Goal: Task Accomplishment & Management: Manage account settings

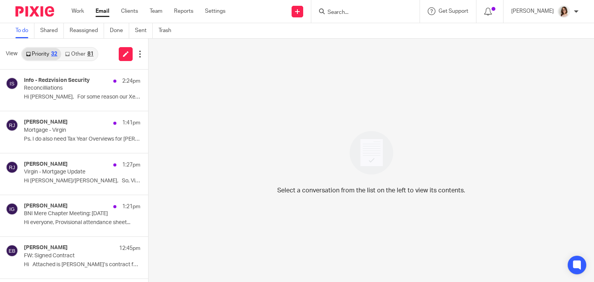
click at [73, 56] on link "Other 81" at bounding box center [79, 54] width 36 height 12
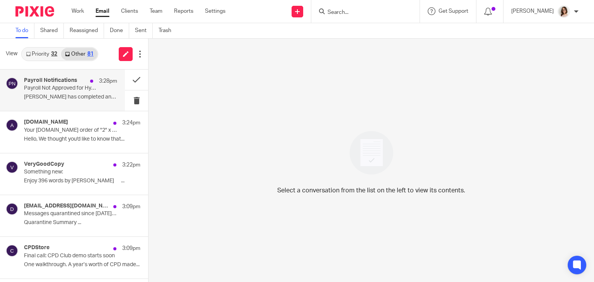
click at [100, 99] on p "Allan Clements has completed and..." at bounding box center [70, 97] width 93 height 7
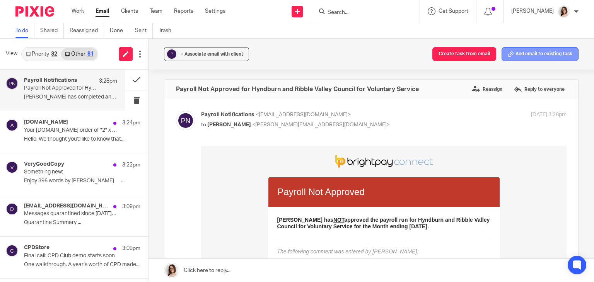
click at [524, 52] on button "Add email to existing task" at bounding box center [539, 54] width 77 height 14
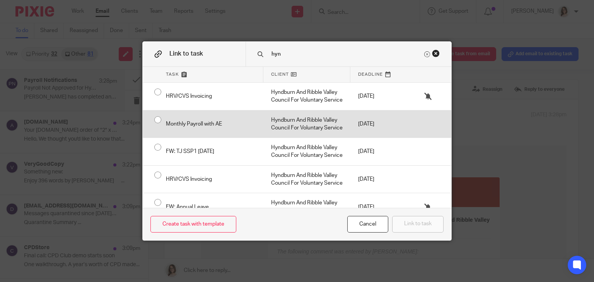
type input "hyn"
click at [154, 121] on input "radio" at bounding box center [157, 119] width 15 height 15
radio input "false"
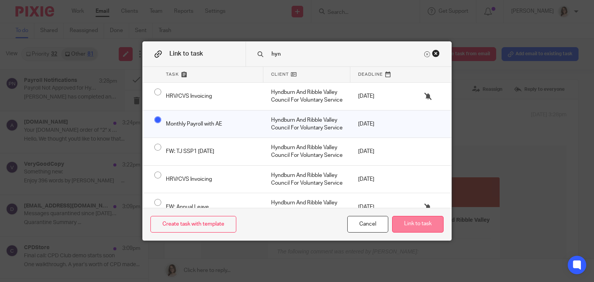
click at [417, 226] on button "Link to task" at bounding box center [417, 224] width 51 height 17
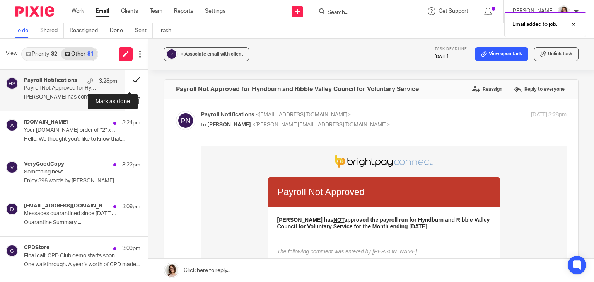
click at [128, 80] on button at bounding box center [136, 80] width 23 height 20
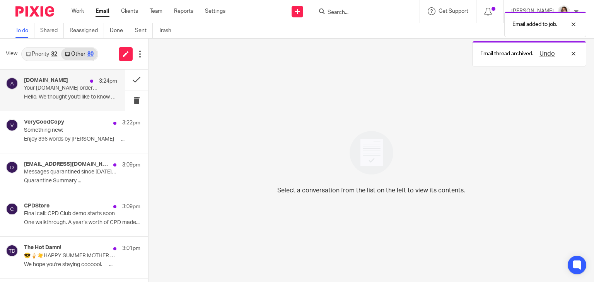
click at [73, 90] on p "Your Amazon.co.uk order of "2" x "REXEL Small Magnetic..." has been dispatched" at bounding box center [61, 88] width 75 height 7
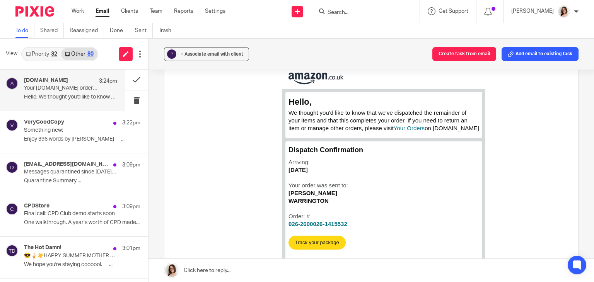
scroll to position [79, 0]
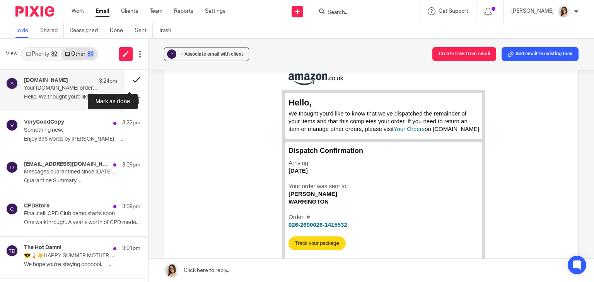
click at [129, 79] on button at bounding box center [136, 80] width 23 height 20
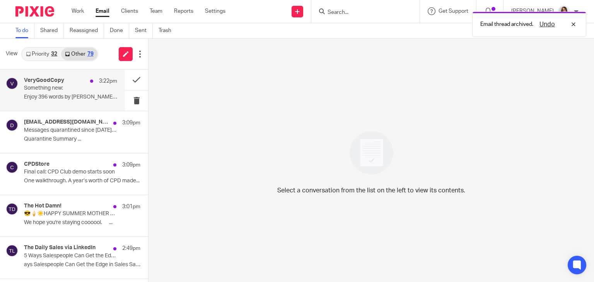
click at [86, 85] on div "3:22pm" at bounding box center [101, 81] width 31 height 8
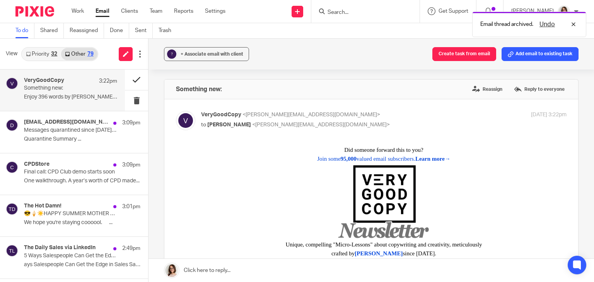
scroll to position [0, 0]
click at [129, 81] on button at bounding box center [136, 80] width 23 height 20
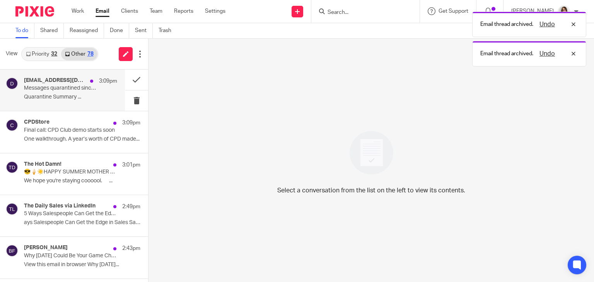
click at [88, 96] on p "Quarantine Summary ..." at bounding box center [70, 97] width 93 height 7
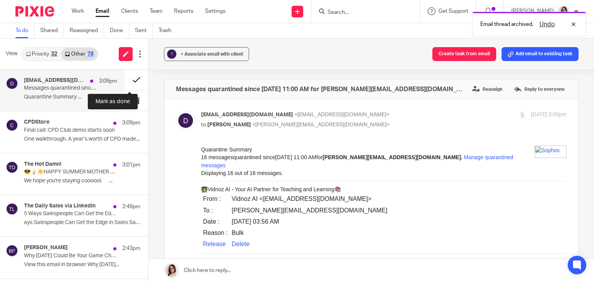
click at [125, 82] on button at bounding box center [136, 80] width 23 height 20
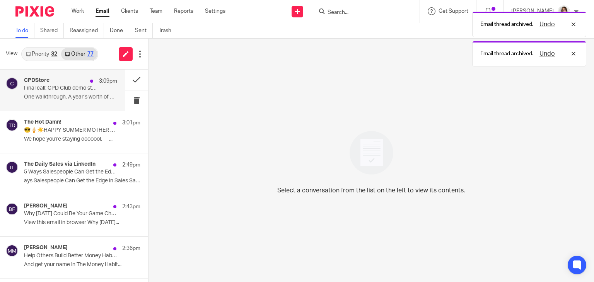
click at [82, 93] on div "CPDStore 3:09pm Final call: CPD Club demo starts soon One walkthrough.‌ A year’…" at bounding box center [70, 90] width 93 height 26
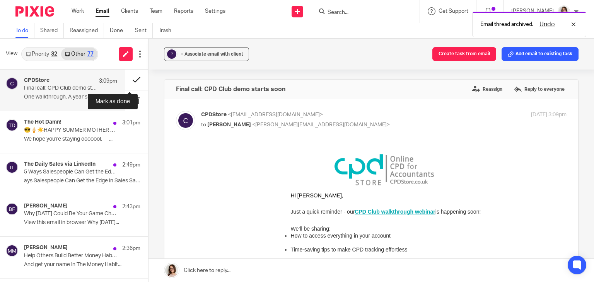
click at [125, 82] on button at bounding box center [136, 80] width 23 height 20
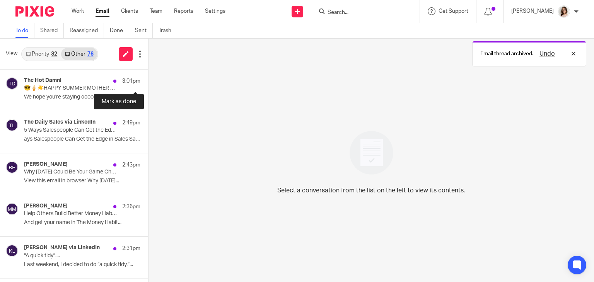
click at [148, 82] on button at bounding box center [151, 80] width 6 height 20
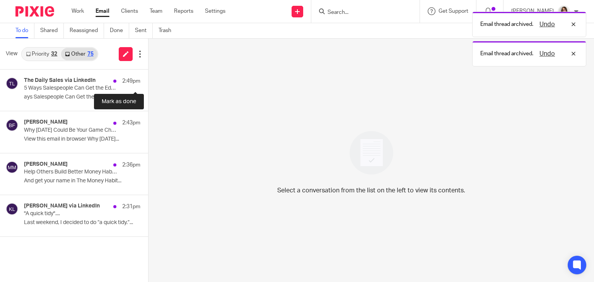
click at [148, 82] on button at bounding box center [151, 80] width 6 height 20
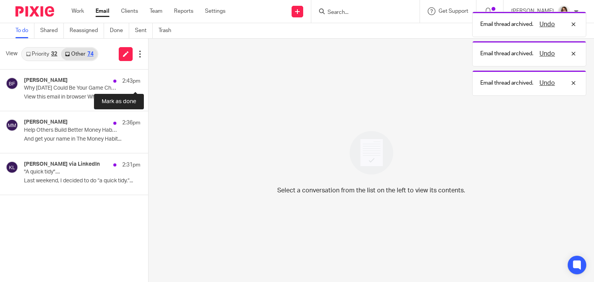
click at [148, 82] on button at bounding box center [151, 80] width 6 height 20
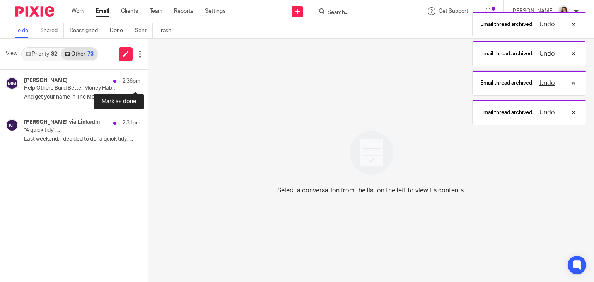
click at [148, 82] on button at bounding box center [151, 80] width 6 height 20
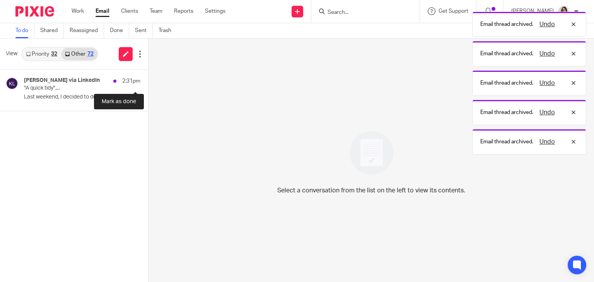
click at [148, 82] on button at bounding box center [151, 80] width 6 height 20
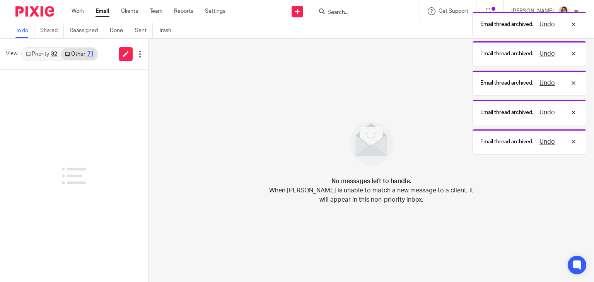
click at [97, 13] on link "Email" at bounding box center [102, 11] width 14 height 8
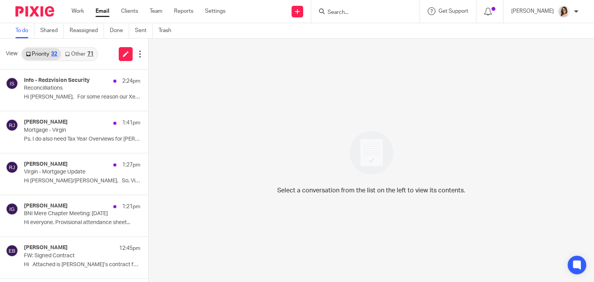
click at [78, 53] on link "Other 71" at bounding box center [79, 54] width 36 height 12
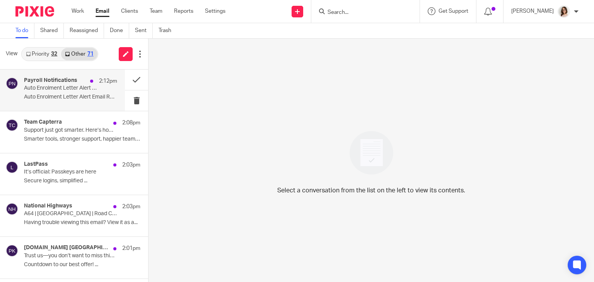
click at [91, 93] on div "Payroll Notifications 2:12pm Auto Enrolment Letter Alert Email Report for Hyndb…" at bounding box center [70, 90] width 93 height 26
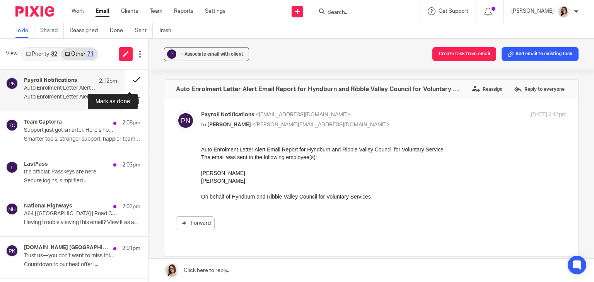
click at [128, 82] on button at bounding box center [136, 80] width 23 height 20
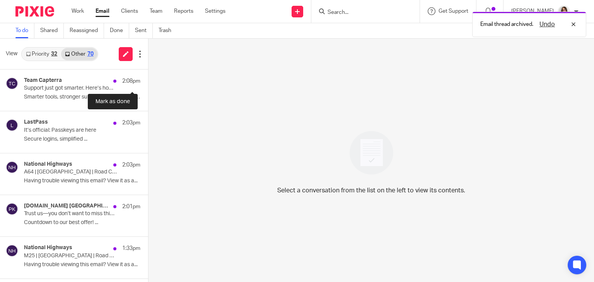
click at [148, 82] on button at bounding box center [151, 80] width 6 height 20
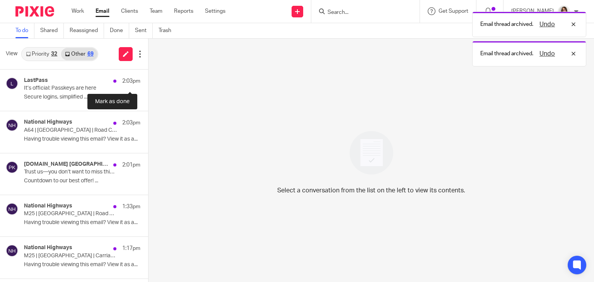
click at [148, 82] on button at bounding box center [151, 80] width 6 height 20
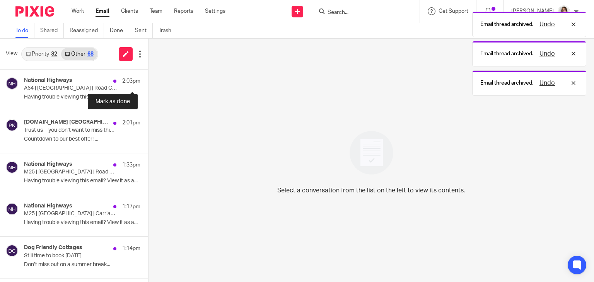
click at [148, 82] on button at bounding box center [151, 80] width 6 height 20
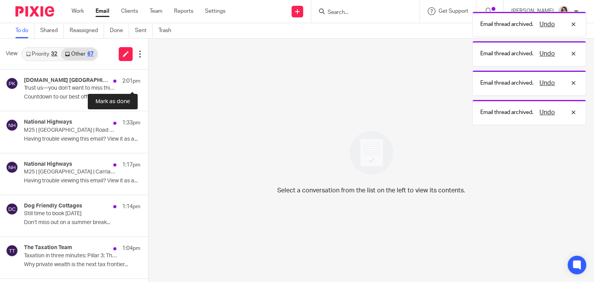
click at [148, 82] on button at bounding box center [151, 80] width 6 height 20
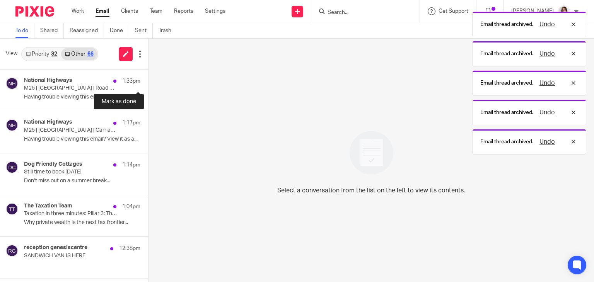
click at [148, 82] on button at bounding box center [151, 80] width 6 height 20
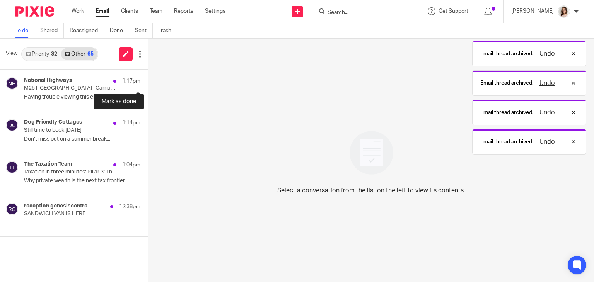
click at [148, 82] on button at bounding box center [151, 80] width 6 height 20
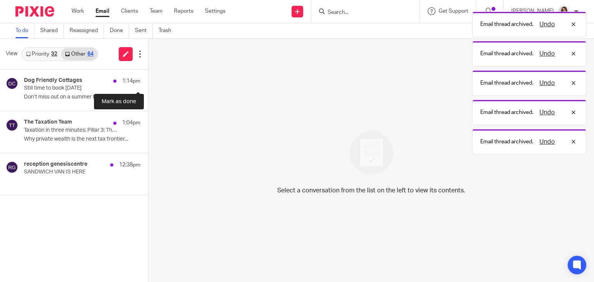
click at [148, 82] on button at bounding box center [151, 80] width 6 height 20
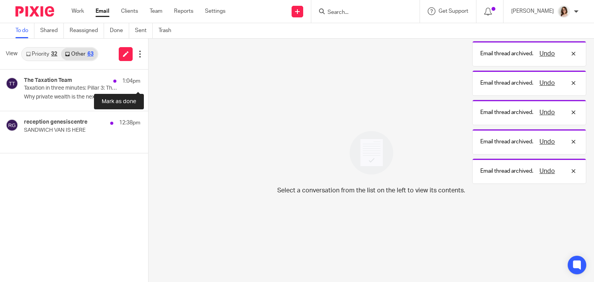
click at [148, 82] on button at bounding box center [151, 80] width 6 height 20
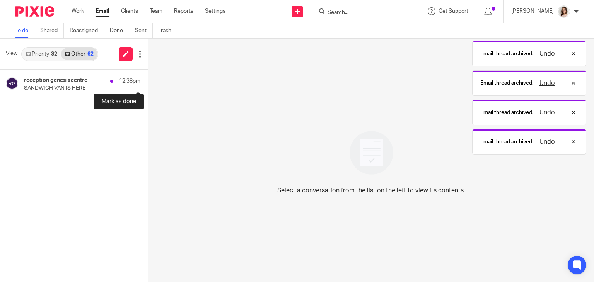
click at [148, 82] on button at bounding box center [151, 80] width 6 height 20
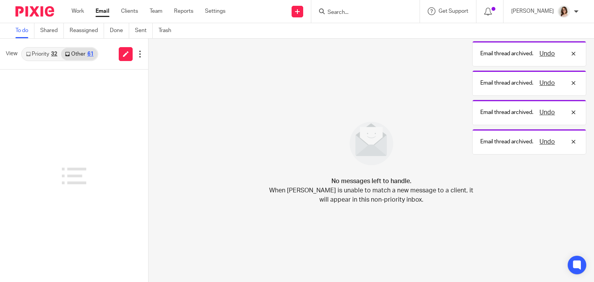
click at [100, 8] on link "Email" at bounding box center [102, 11] width 14 height 8
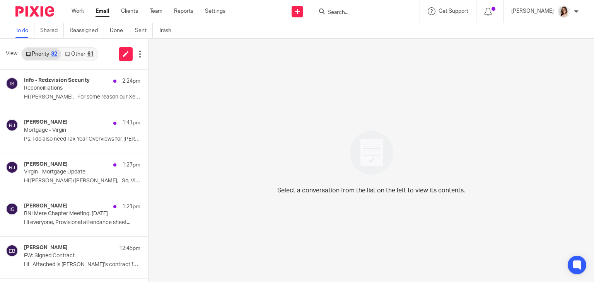
click at [73, 52] on link "Other 61" at bounding box center [79, 54] width 36 height 12
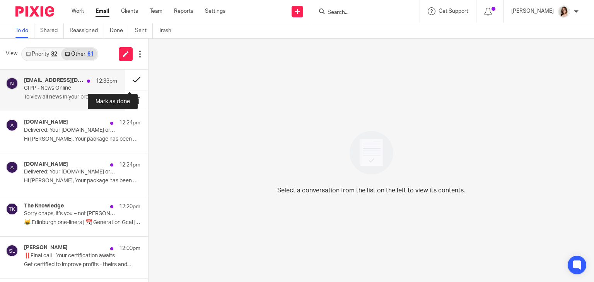
click at [127, 81] on button at bounding box center [136, 80] width 23 height 20
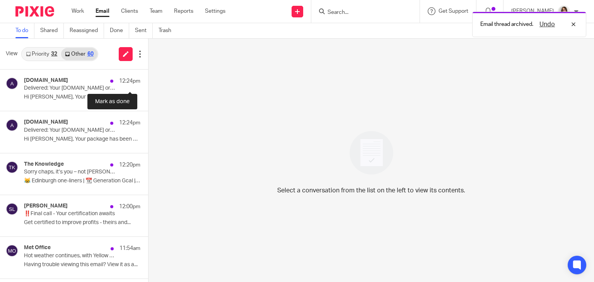
click at [148, 81] on button at bounding box center [151, 80] width 6 height 20
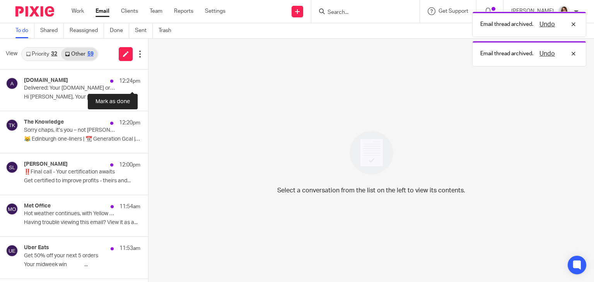
click at [148, 81] on button at bounding box center [151, 80] width 6 height 20
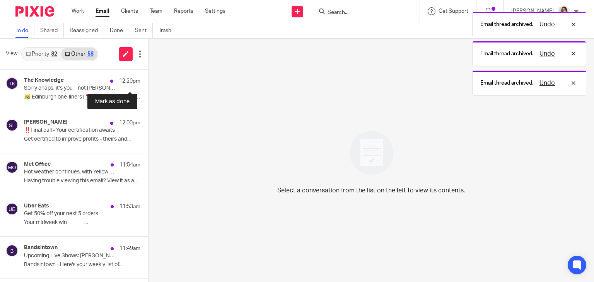
click at [148, 81] on button at bounding box center [151, 80] width 6 height 20
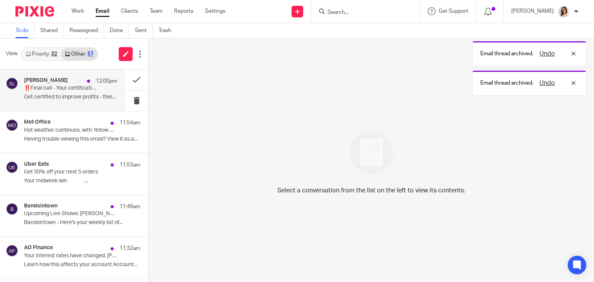
click at [92, 95] on p "Get certified to improve profits - theirs and..." at bounding box center [70, 97] width 93 height 7
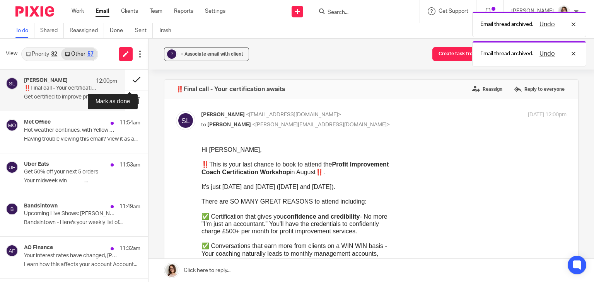
click at [129, 79] on button at bounding box center [136, 80] width 23 height 20
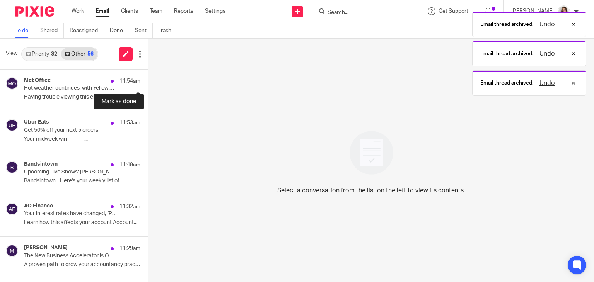
click at [148, 79] on button at bounding box center [151, 80] width 6 height 20
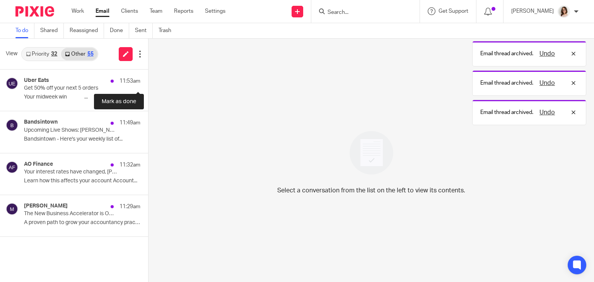
click at [148, 79] on button at bounding box center [151, 80] width 6 height 20
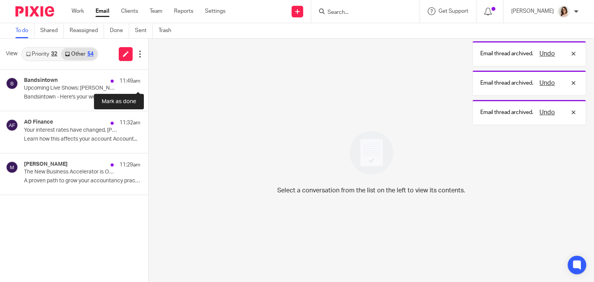
click at [148, 79] on button at bounding box center [151, 80] width 6 height 20
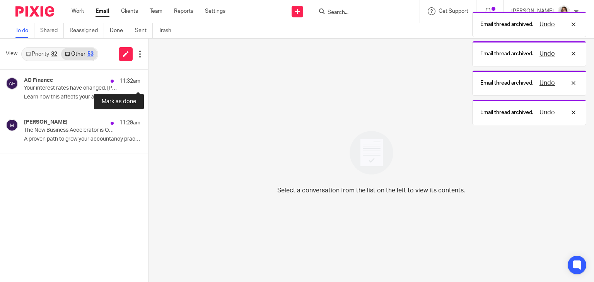
click at [148, 79] on button at bounding box center [151, 80] width 6 height 20
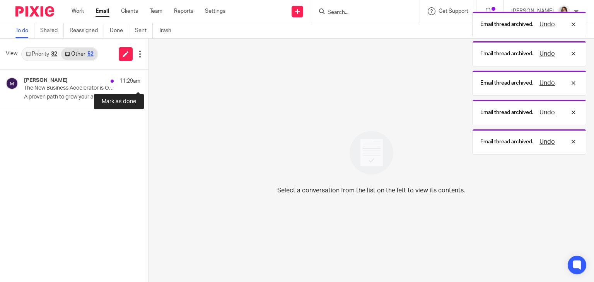
click at [148, 79] on button at bounding box center [151, 80] width 6 height 20
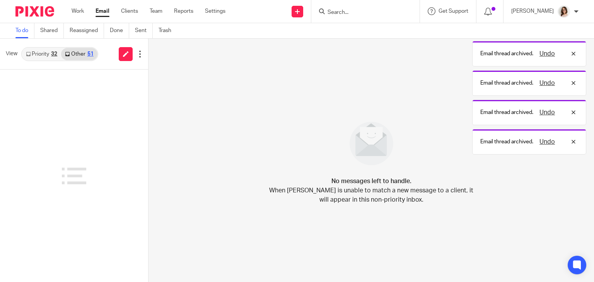
click at [100, 10] on link "Email" at bounding box center [102, 11] width 14 height 8
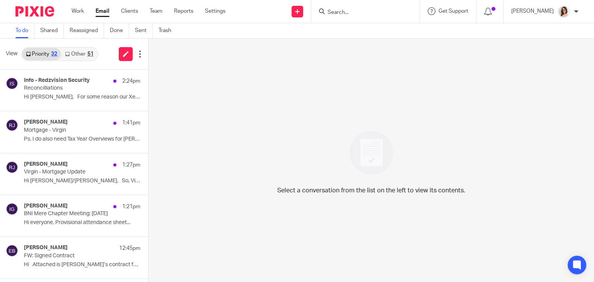
click at [77, 55] on link "Other 51" at bounding box center [79, 54] width 36 height 12
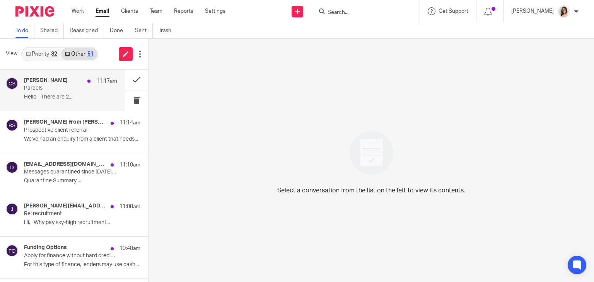
click at [88, 91] on p "Parcels" at bounding box center [61, 88] width 75 height 7
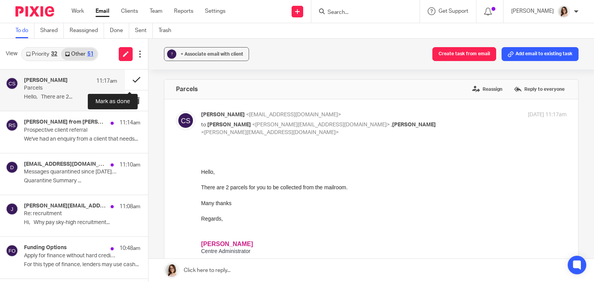
click at [128, 81] on button at bounding box center [136, 80] width 23 height 20
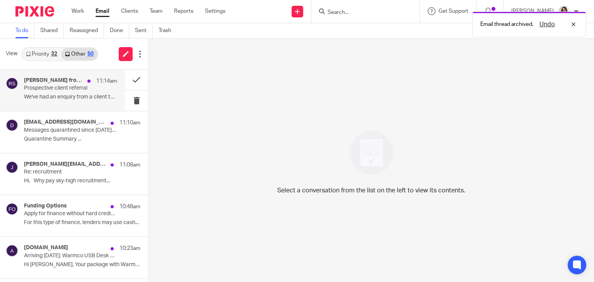
click at [77, 99] on p "We've had an enquiry from a client that needs..." at bounding box center [70, 97] width 93 height 7
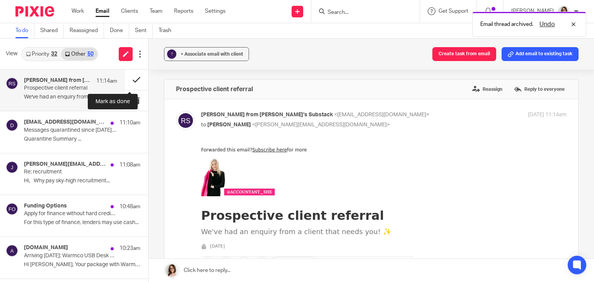
click at [128, 78] on button at bounding box center [136, 80] width 23 height 20
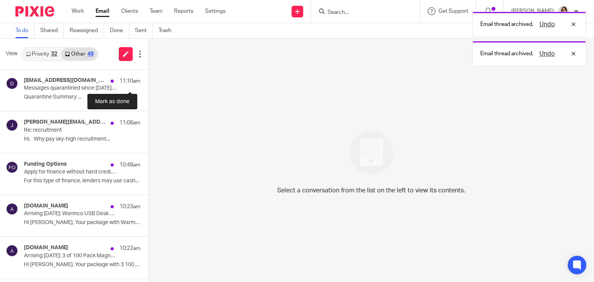
click at [148, 78] on button at bounding box center [151, 80] width 6 height 20
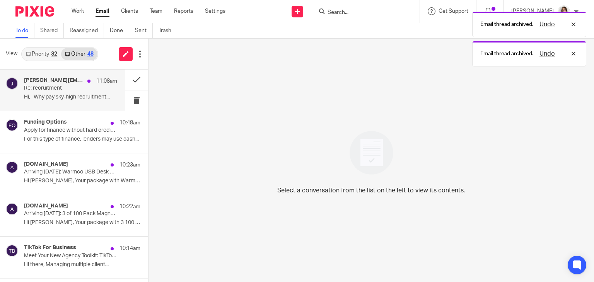
click at [83, 95] on p "Hi, Why pay sky-high recruitment..." at bounding box center [70, 97] width 93 height 7
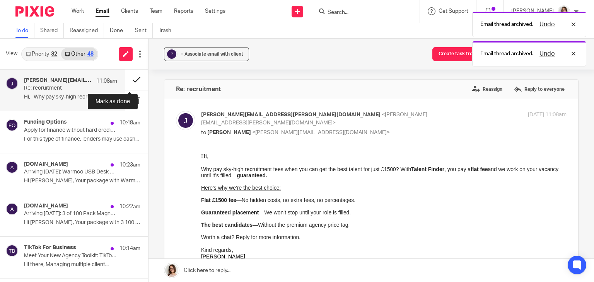
click at [125, 80] on button at bounding box center [136, 80] width 23 height 20
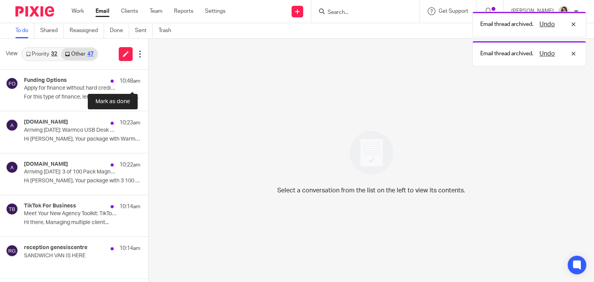
click at [148, 80] on button at bounding box center [151, 80] width 6 height 20
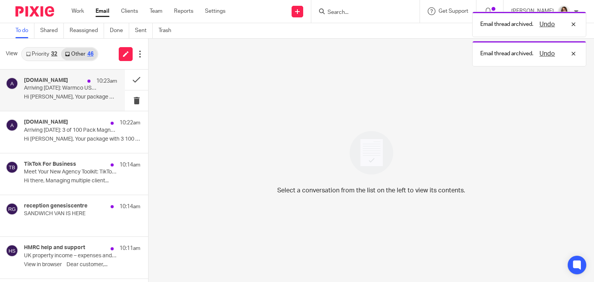
click at [70, 100] on p "Hi Caroline, Your package with Warmco USB..." at bounding box center [70, 97] width 93 height 7
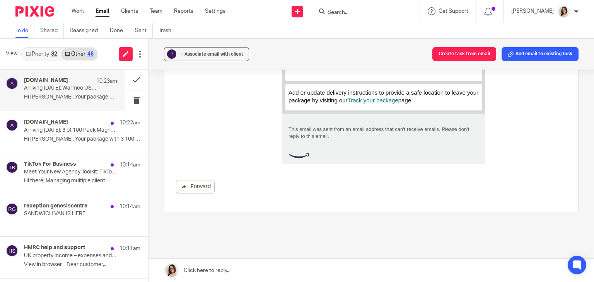
scroll to position [276, 0]
click at [134, 81] on button at bounding box center [136, 80] width 23 height 20
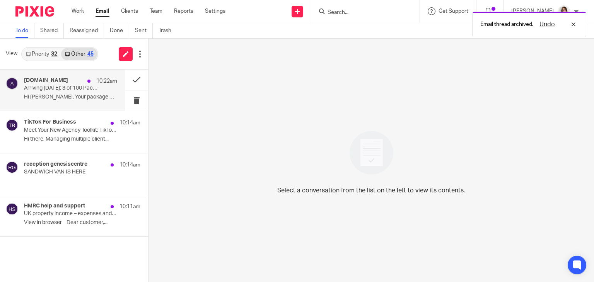
click at [83, 94] on p "Hi Caroline, Your package with 3 100 Pack..." at bounding box center [70, 97] width 93 height 7
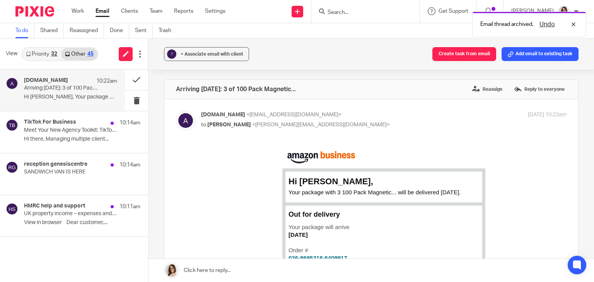
scroll to position [0, 0]
click at [133, 82] on button at bounding box center [136, 80] width 23 height 20
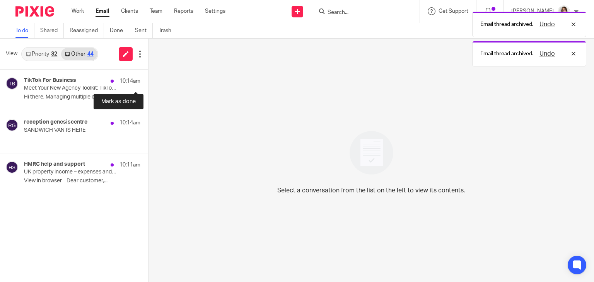
click at [148, 82] on button at bounding box center [151, 80] width 6 height 20
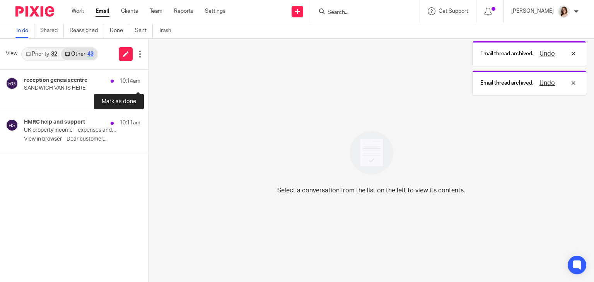
click at [148, 82] on button at bounding box center [151, 80] width 6 height 20
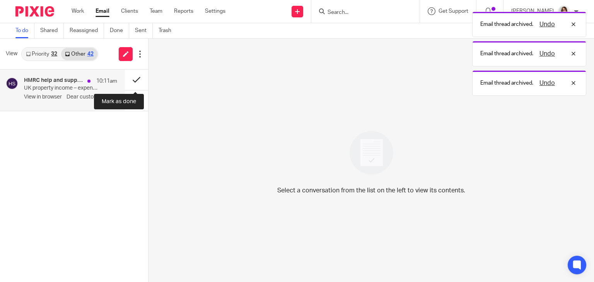
click at [133, 80] on button at bounding box center [136, 80] width 23 height 20
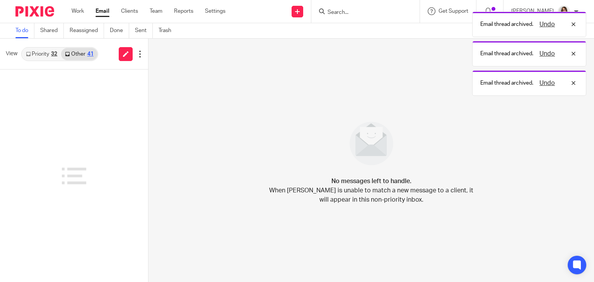
click at [100, 14] on link "Email" at bounding box center [102, 11] width 14 height 8
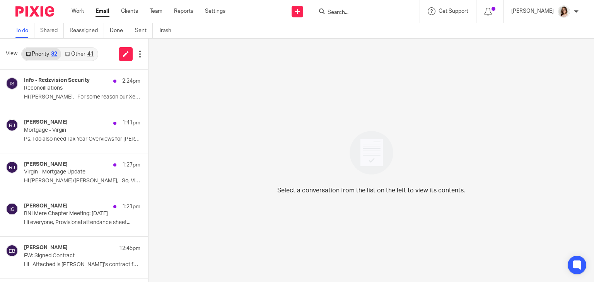
click at [77, 59] on link "Other 41" at bounding box center [79, 54] width 36 height 12
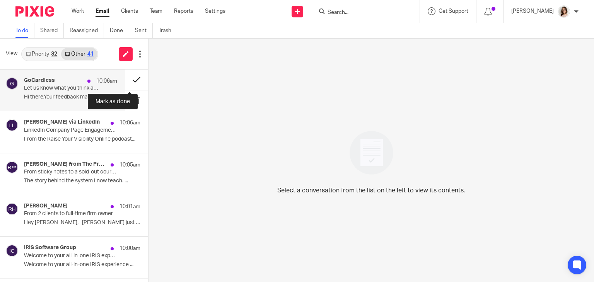
click at [126, 82] on button at bounding box center [136, 80] width 23 height 20
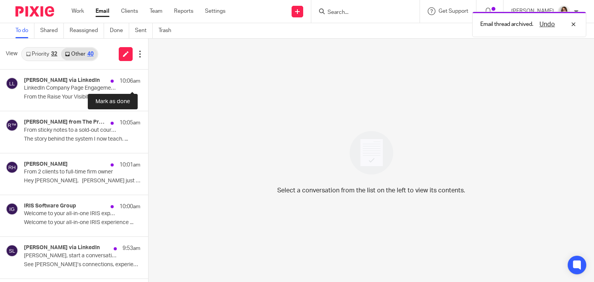
click at [148, 82] on button at bounding box center [151, 80] width 6 height 20
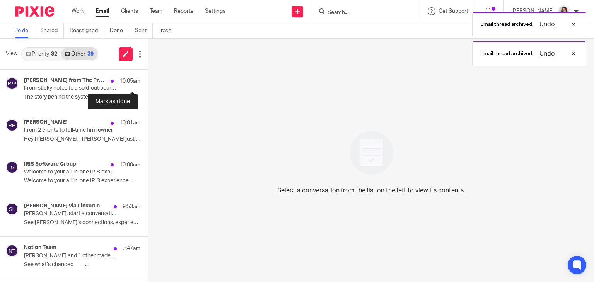
click at [148, 82] on button at bounding box center [151, 80] width 6 height 20
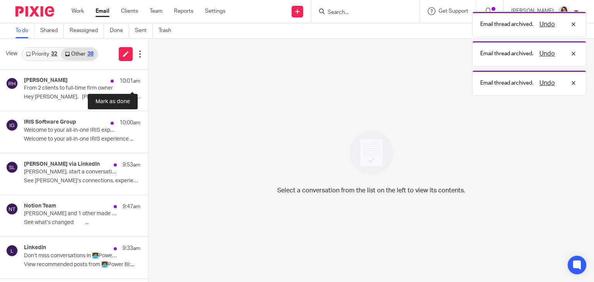
click at [148, 82] on button at bounding box center [151, 80] width 6 height 20
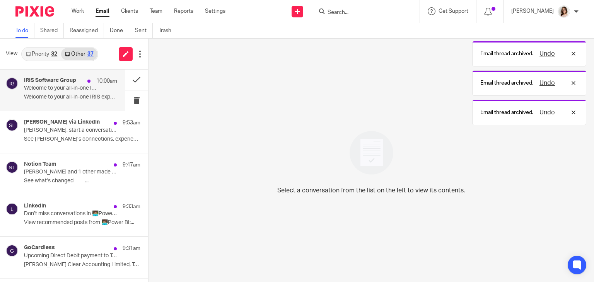
click at [71, 99] on p "Welcome to your all-in-one IRIS experience ͏..." at bounding box center [70, 97] width 93 height 7
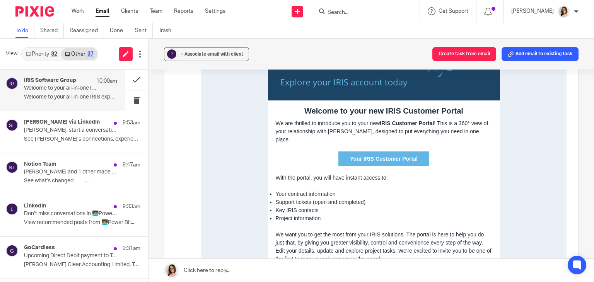
scroll to position [169, 0]
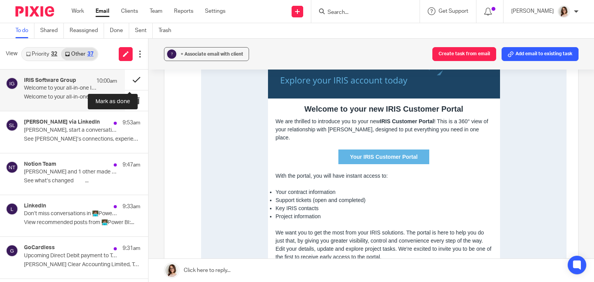
click at [127, 86] on button at bounding box center [136, 80] width 23 height 20
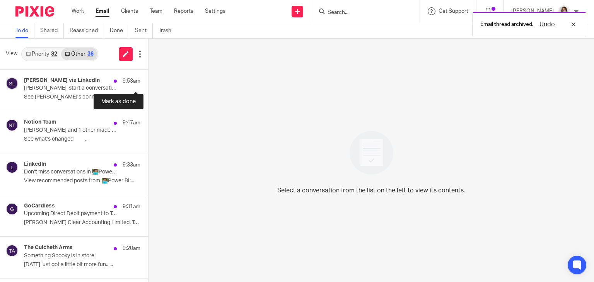
click at [148, 86] on button at bounding box center [151, 80] width 6 height 20
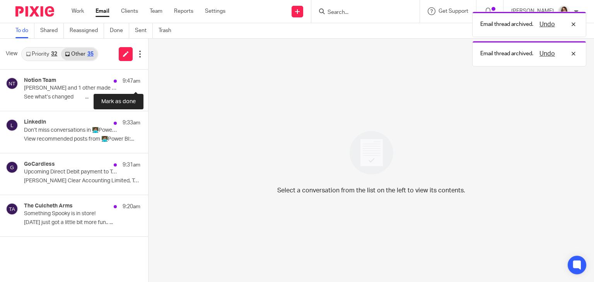
click at [148, 86] on button at bounding box center [151, 80] width 6 height 20
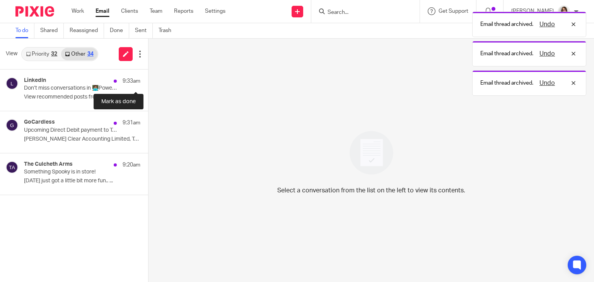
click at [148, 86] on button at bounding box center [151, 80] width 6 height 20
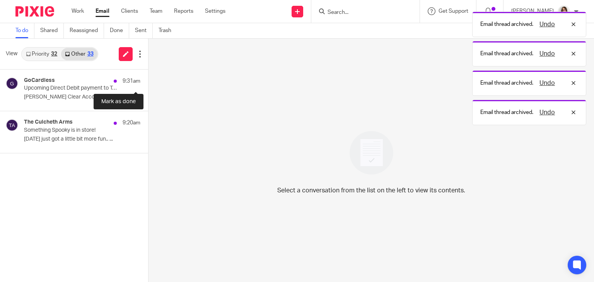
click at [148, 86] on button at bounding box center [151, 80] width 6 height 20
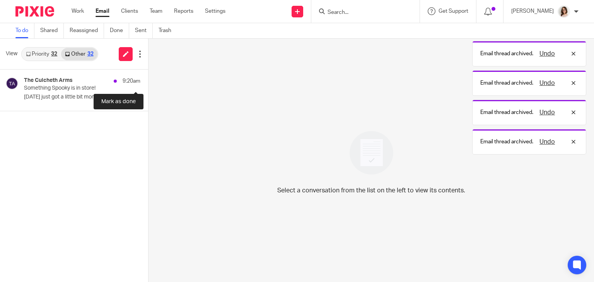
click at [148, 86] on button at bounding box center [151, 80] width 6 height 20
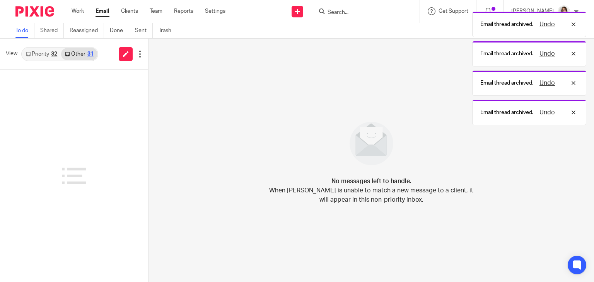
click at [101, 9] on link "Email" at bounding box center [102, 11] width 14 height 8
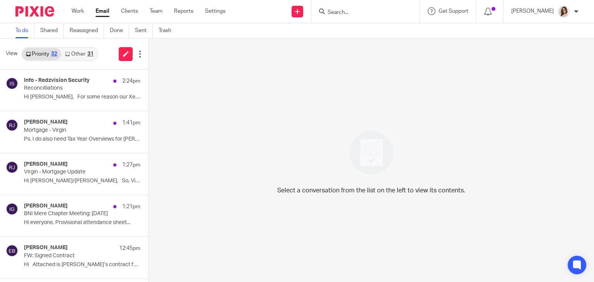
click at [74, 53] on link "Other 31" at bounding box center [79, 54] width 36 height 12
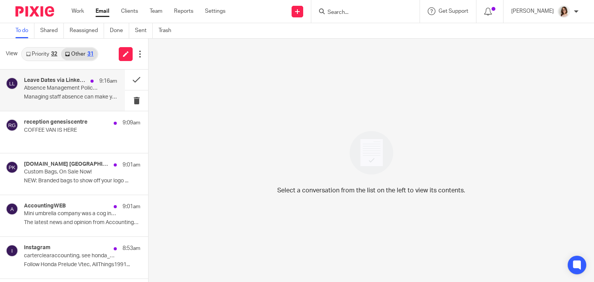
click at [99, 90] on div "Leave Dates via LinkedIn 9:16am Absence Management Policy Guide: Implementing E…" at bounding box center [70, 90] width 93 height 26
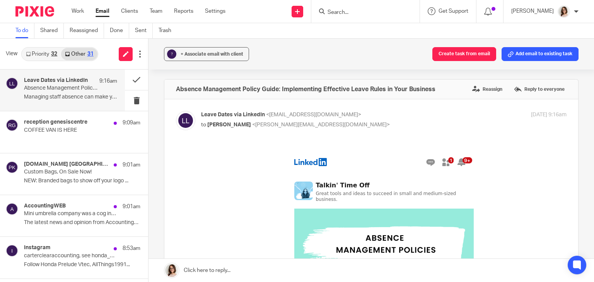
click at [32, 58] on link "Priority 32" at bounding box center [41, 54] width 39 height 12
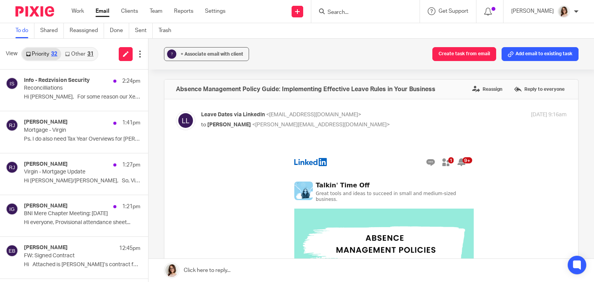
click at [80, 53] on link "Other 31" at bounding box center [79, 54] width 36 height 12
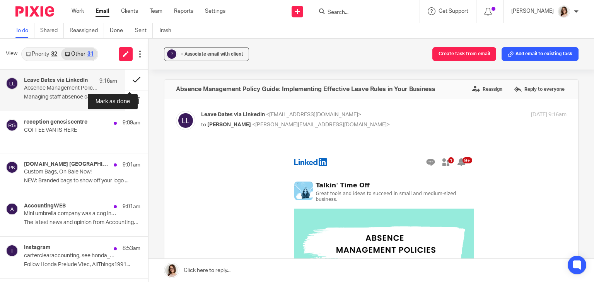
click at [129, 83] on button at bounding box center [136, 80] width 23 height 20
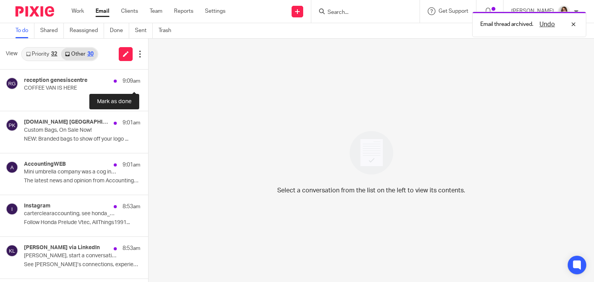
click at [148, 83] on button at bounding box center [151, 80] width 6 height 20
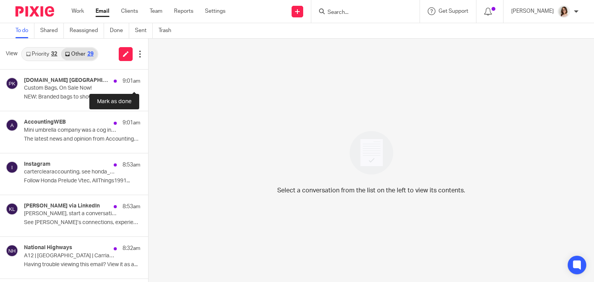
click at [148, 83] on button at bounding box center [151, 80] width 6 height 20
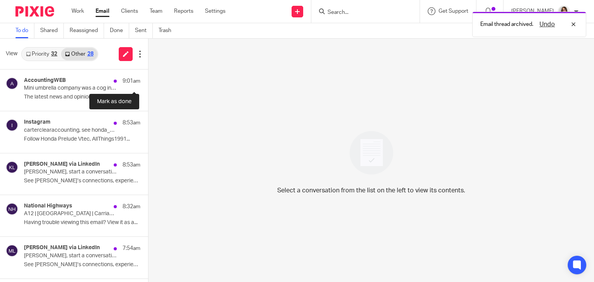
click at [148, 83] on button at bounding box center [151, 80] width 6 height 20
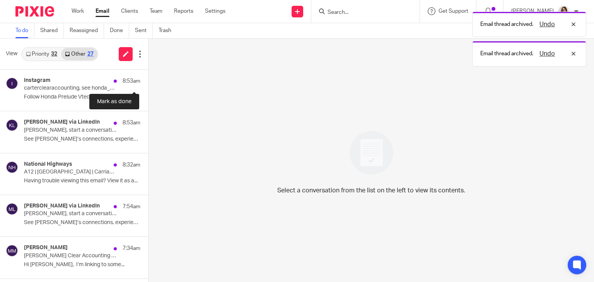
click at [148, 83] on button at bounding box center [151, 80] width 6 height 20
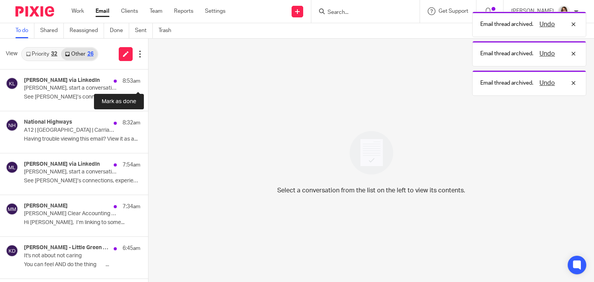
click at [148, 83] on button at bounding box center [151, 80] width 6 height 20
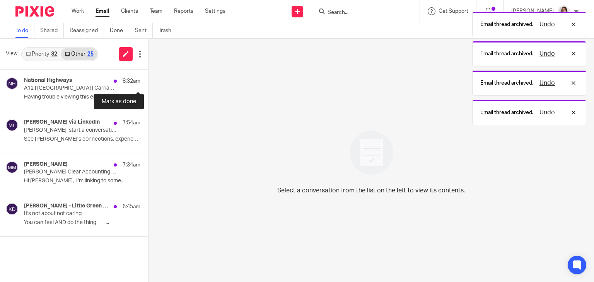
click at [148, 83] on button at bounding box center [151, 80] width 6 height 20
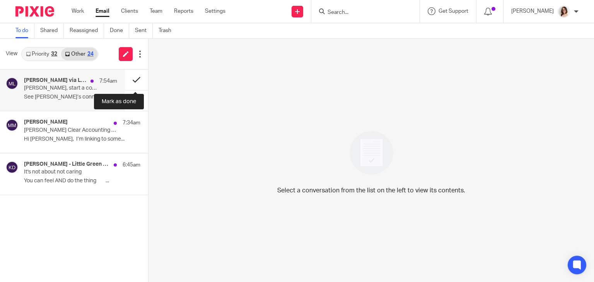
click at [132, 76] on button at bounding box center [136, 80] width 23 height 20
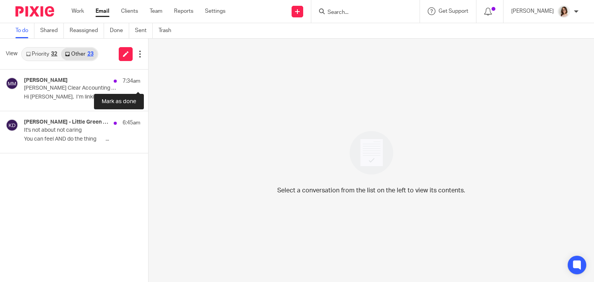
click at [148, 76] on button at bounding box center [151, 80] width 6 height 20
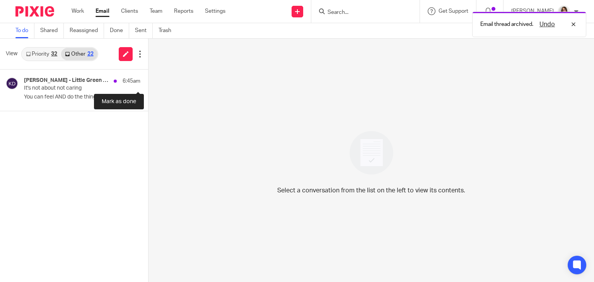
click at [148, 76] on button at bounding box center [151, 80] width 6 height 20
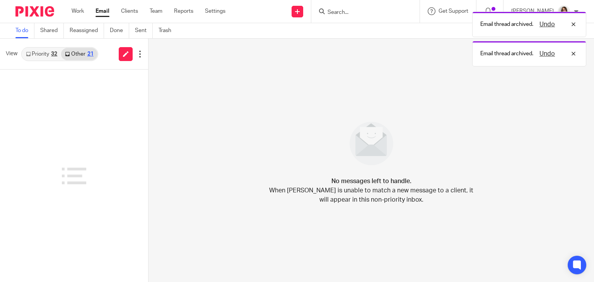
click at [98, 14] on link "Email" at bounding box center [102, 11] width 14 height 8
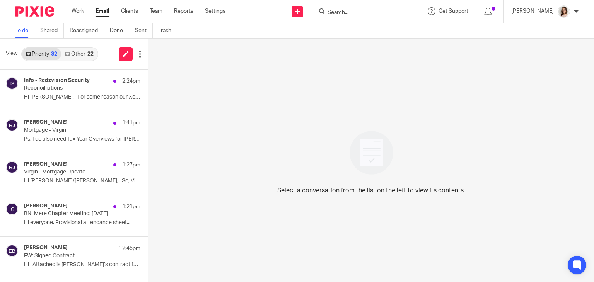
click at [78, 55] on link "Other 22" at bounding box center [79, 54] width 36 height 12
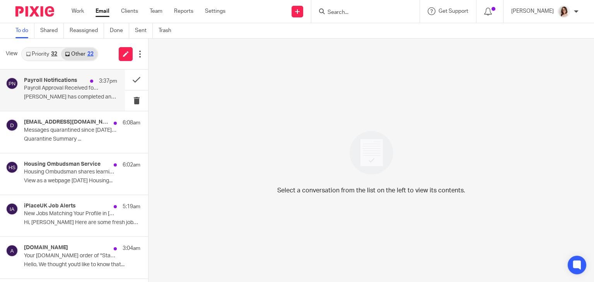
click at [79, 98] on p "[PERSON_NAME] has completed and..." at bounding box center [70, 97] width 93 height 7
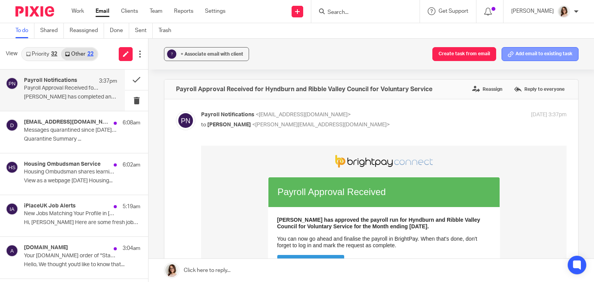
click at [508, 55] on button "Add email to existing task" at bounding box center [539, 54] width 77 height 14
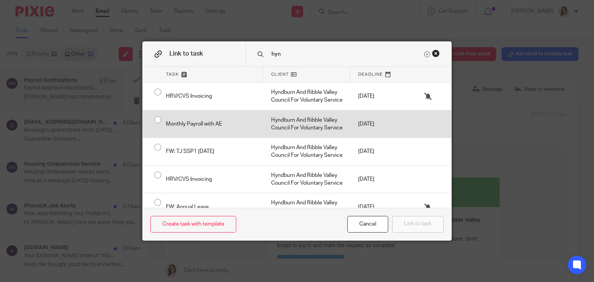
type input "hyn"
click at [158, 123] on div "Monthly Payroll with AE" at bounding box center [210, 124] width 105 height 27
radio input "true"
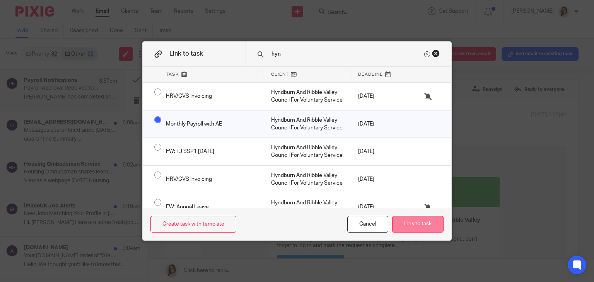
click at [408, 221] on button "Link to task" at bounding box center [417, 224] width 51 height 17
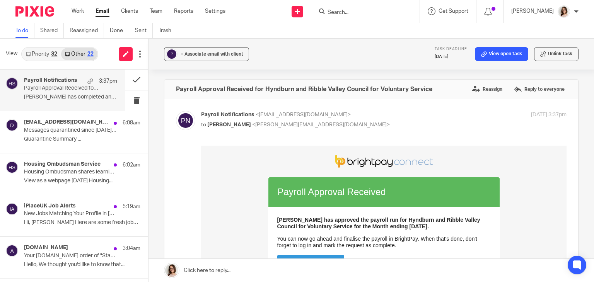
click at [108, 10] on link "Email" at bounding box center [102, 11] width 14 height 8
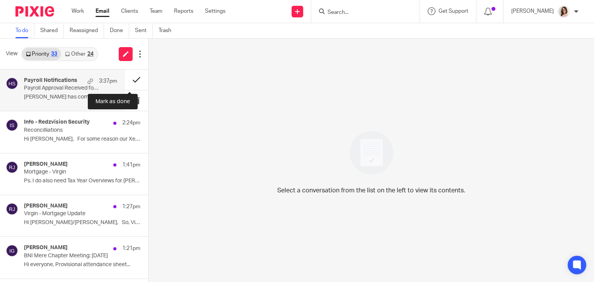
click at [130, 80] on button at bounding box center [136, 80] width 23 height 20
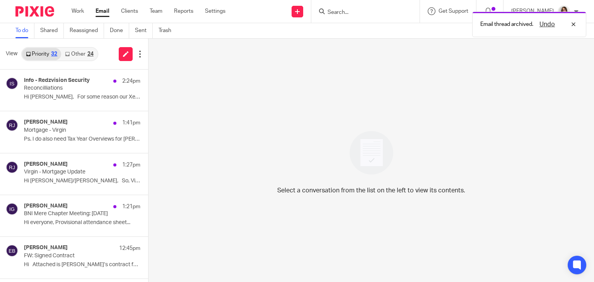
click at [75, 56] on link "Other 24" at bounding box center [79, 54] width 36 height 12
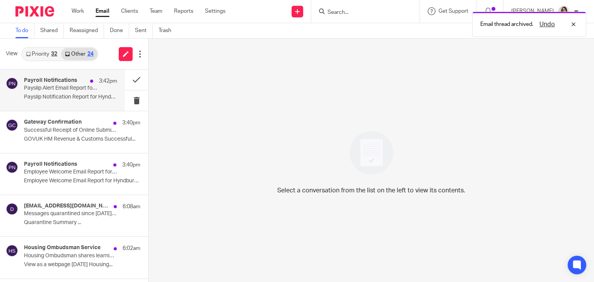
click at [84, 94] on p "Payslip Notification Report for Hyndburn and..." at bounding box center [70, 97] width 93 height 7
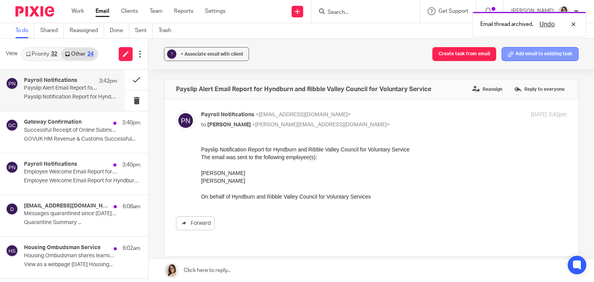
click at [521, 50] on button "Add email to existing task" at bounding box center [539, 54] width 77 height 14
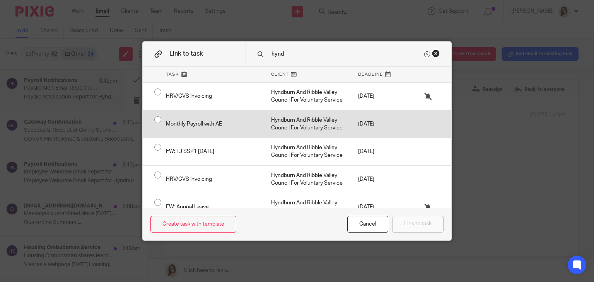
type input "hynd"
click at [158, 120] on div "Monthly Payroll with AE" at bounding box center [210, 124] width 105 height 27
radio input "true"
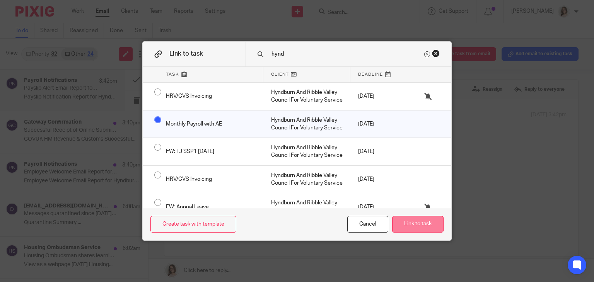
click at [419, 221] on button "Link to task" at bounding box center [417, 224] width 51 height 17
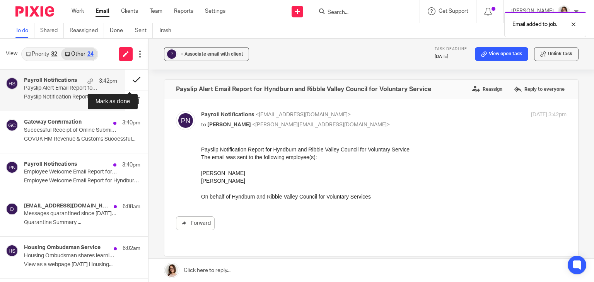
click at [128, 80] on button at bounding box center [136, 80] width 23 height 20
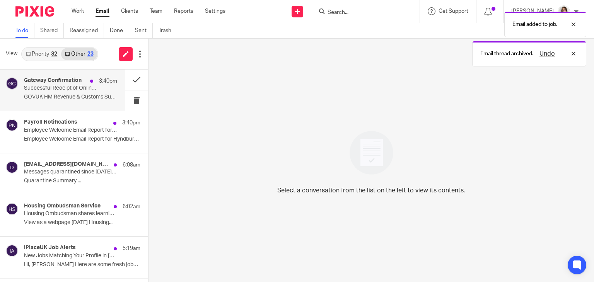
click at [86, 82] on div "3:40pm" at bounding box center [101, 81] width 31 height 8
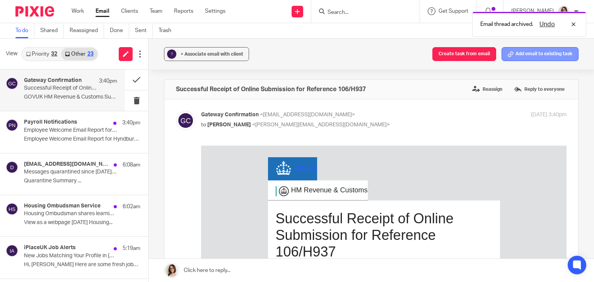
click at [536, 57] on button "Add email to existing task" at bounding box center [539, 54] width 77 height 14
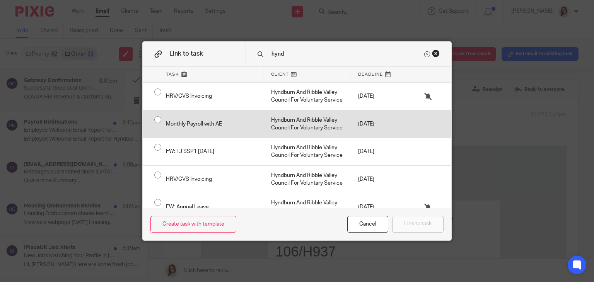
type input "hynd"
click at [154, 121] on input "radio" at bounding box center [157, 119] width 15 height 15
radio input "false"
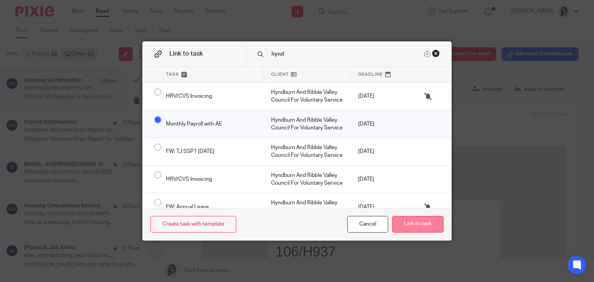
click at [405, 221] on button "Link to task" at bounding box center [417, 224] width 51 height 17
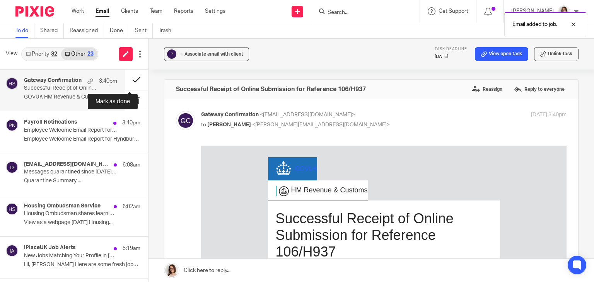
click at [128, 81] on button at bounding box center [136, 80] width 23 height 20
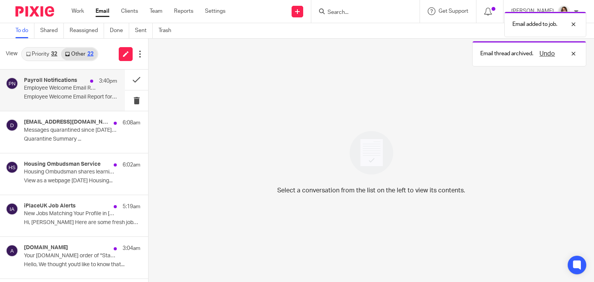
click at [64, 100] on p "Employee Welcome Email Report for Hyndburn and..." at bounding box center [70, 97] width 93 height 7
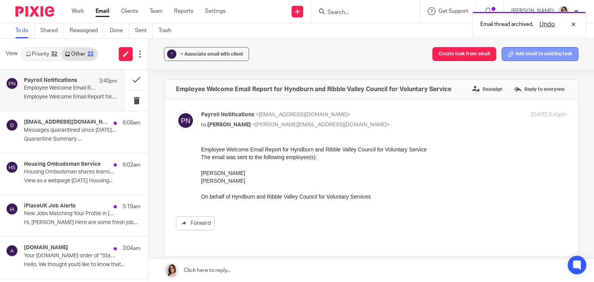
click at [538, 49] on button "Add email to existing task" at bounding box center [539, 54] width 77 height 14
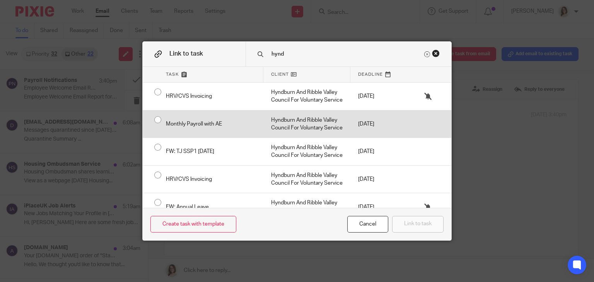
type input "hynd"
click at [158, 120] on div "Monthly Payroll with AE" at bounding box center [210, 124] width 105 height 27
radio input "true"
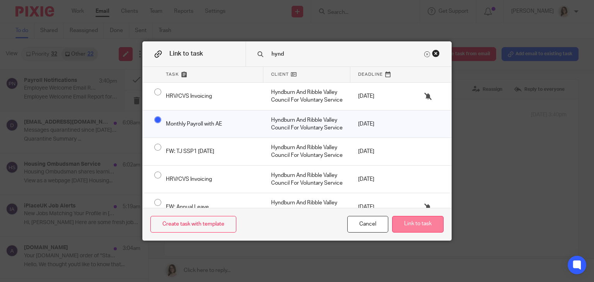
click at [412, 223] on button "Link to task" at bounding box center [417, 224] width 51 height 17
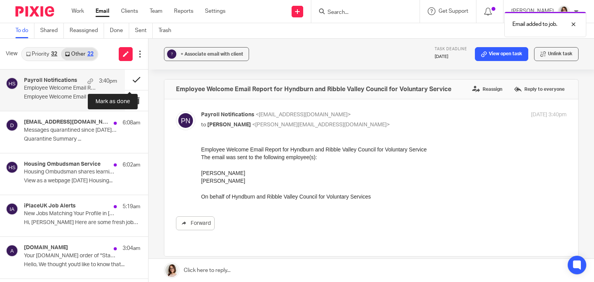
click at [129, 78] on button at bounding box center [136, 80] width 23 height 20
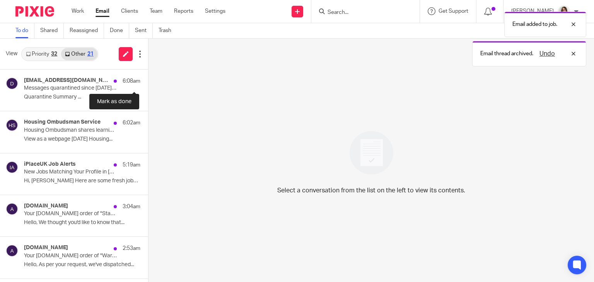
click at [148, 78] on button at bounding box center [151, 80] width 6 height 20
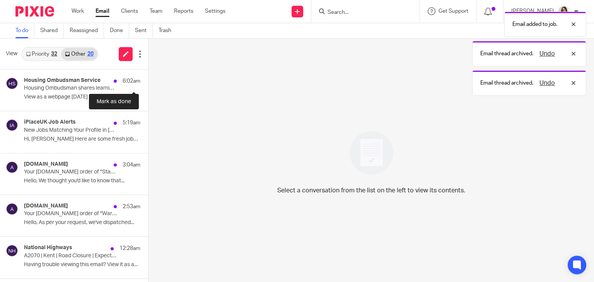
click at [148, 78] on button at bounding box center [151, 80] width 6 height 20
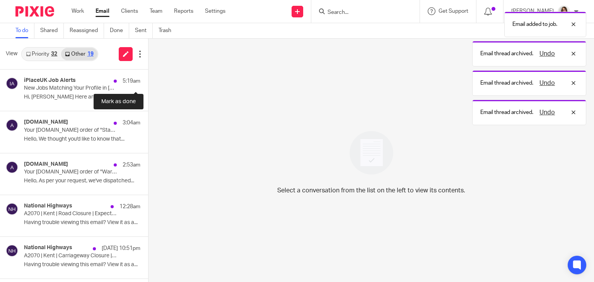
click at [148, 78] on button at bounding box center [151, 80] width 6 height 20
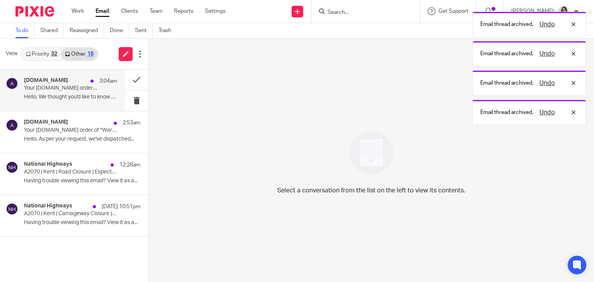
click at [66, 97] on p "Hello, We thought you'd like to know that..." at bounding box center [70, 97] width 93 height 7
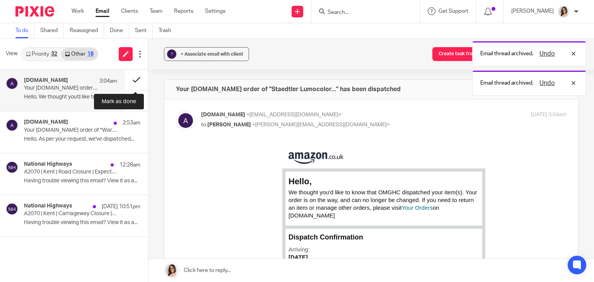
click at [133, 79] on button at bounding box center [136, 80] width 23 height 20
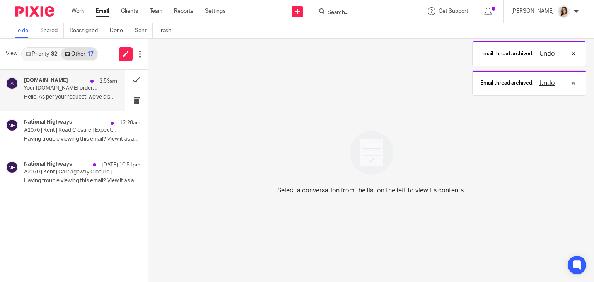
click at [63, 93] on div "Amazon.co.uk 2:53am Your Amazon.co.uk order of "Warmco USB Desk Fan 2Pack..." h…" at bounding box center [70, 90] width 93 height 26
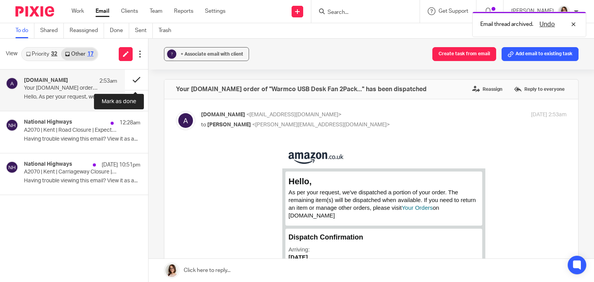
click at [133, 79] on button at bounding box center [136, 80] width 23 height 20
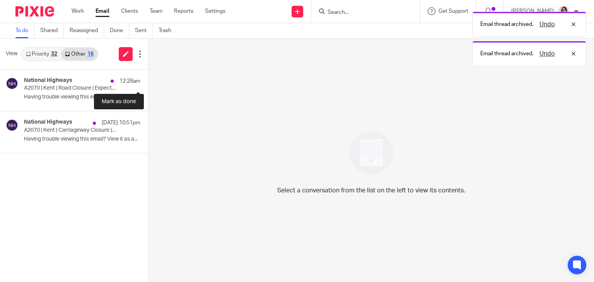
click at [148, 79] on button at bounding box center [151, 80] width 6 height 20
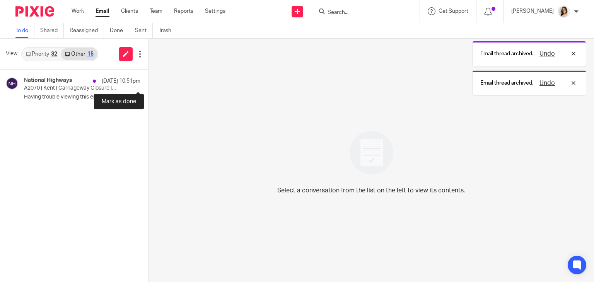
click at [148, 79] on button at bounding box center [151, 80] width 6 height 20
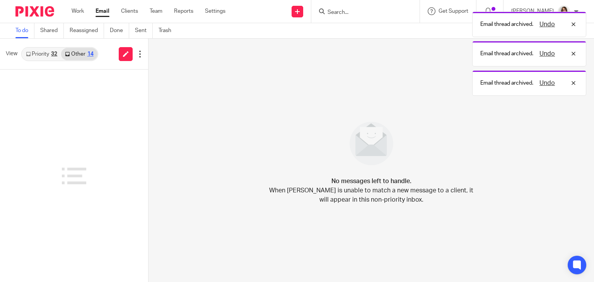
click at [102, 10] on link "Email" at bounding box center [102, 11] width 14 height 8
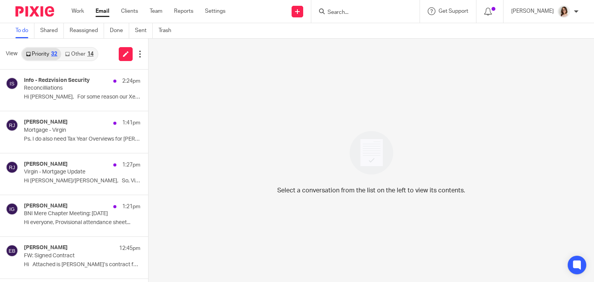
click at [75, 53] on link "Other 14" at bounding box center [79, 54] width 36 height 12
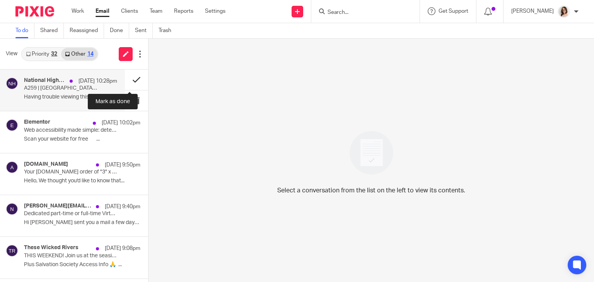
click at [128, 79] on button at bounding box center [136, 80] width 23 height 20
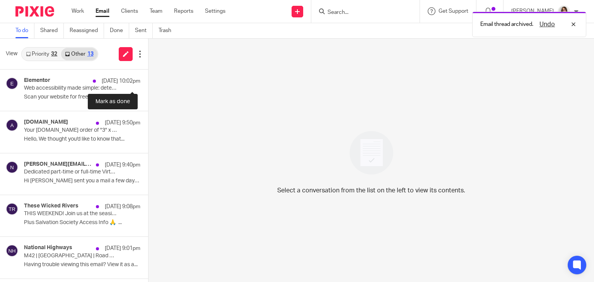
click at [148, 79] on button at bounding box center [151, 80] width 6 height 20
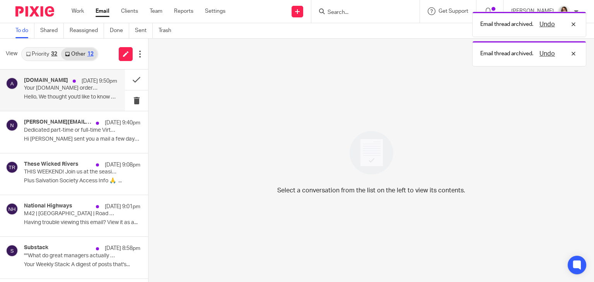
click at [76, 99] on p "Hello, We thought you'd like to know that..." at bounding box center [70, 97] width 93 height 7
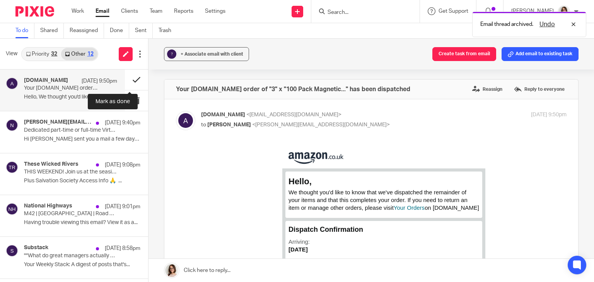
click at [126, 82] on button at bounding box center [136, 80] width 23 height 20
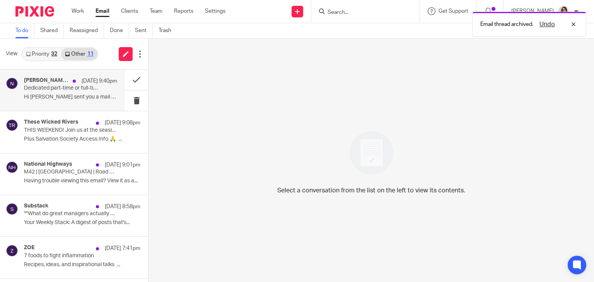
click at [82, 87] on p "Dedicated part-time or full-time Virtual Bookkeeper/Accountant" at bounding box center [61, 88] width 75 height 7
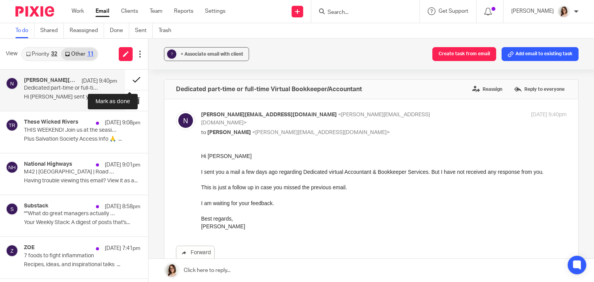
click at [128, 79] on button at bounding box center [136, 80] width 23 height 20
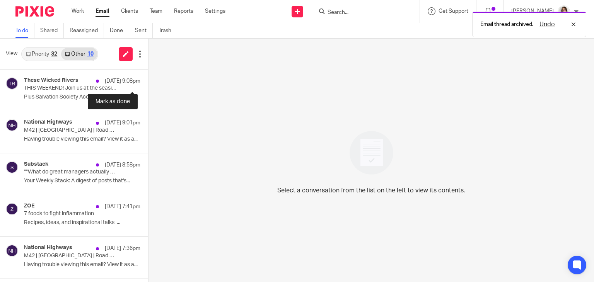
click at [148, 79] on button at bounding box center [151, 80] width 6 height 20
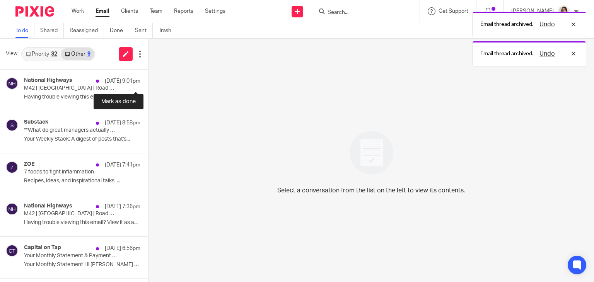
click at [148, 79] on button at bounding box center [151, 80] width 6 height 20
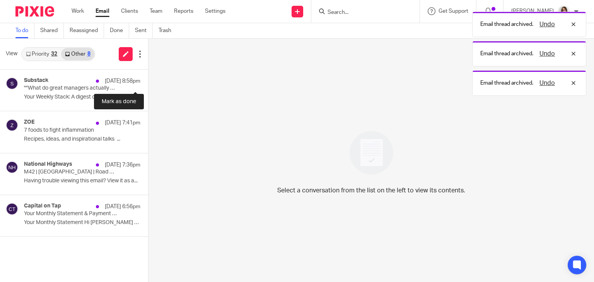
click at [148, 79] on button at bounding box center [151, 80] width 6 height 20
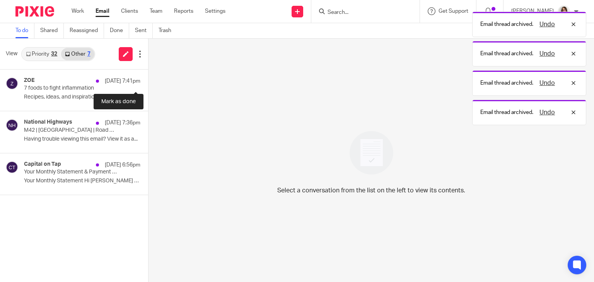
click at [148, 79] on button at bounding box center [151, 80] width 6 height 20
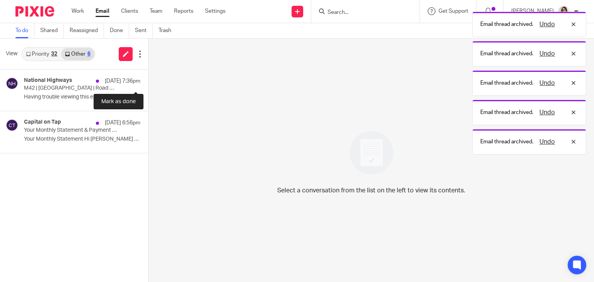
click at [148, 79] on button at bounding box center [151, 80] width 6 height 20
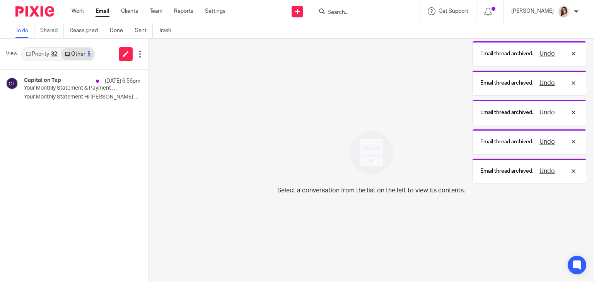
click at [100, 11] on link "Email" at bounding box center [102, 11] width 14 height 8
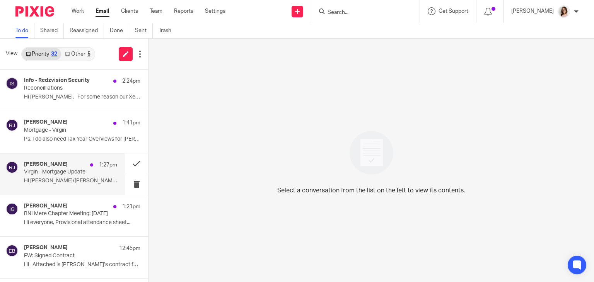
click at [60, 178] on p "Hi [PERSON_NAME]/[PERSON_NAME], So, Virgin have now..." at bounding box center [70, 181] width 93 height 7
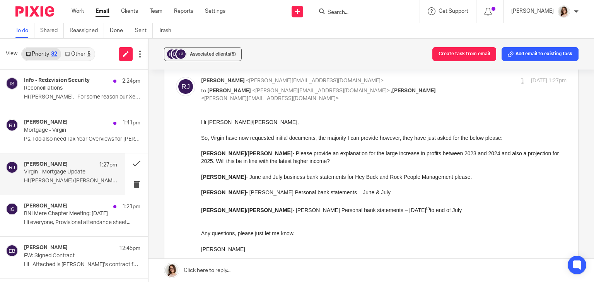
scroll to position [40, 0]
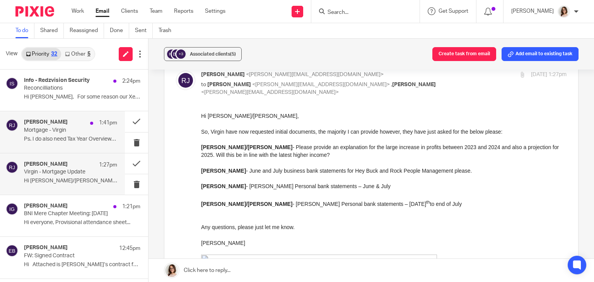
click at [77, 137] on p "Ps. I do also need Tax Year Overviews for [PERSON_NAME]..." at bounding box center [70, 139] width 93 height 7
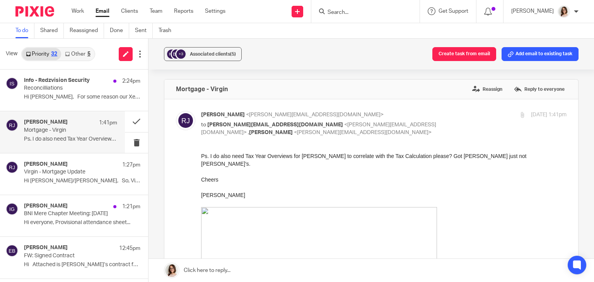
scroll to position [0, 0]
click at [102, 15] on link "Email" at bounding box center [102, 11] width 14 height 8
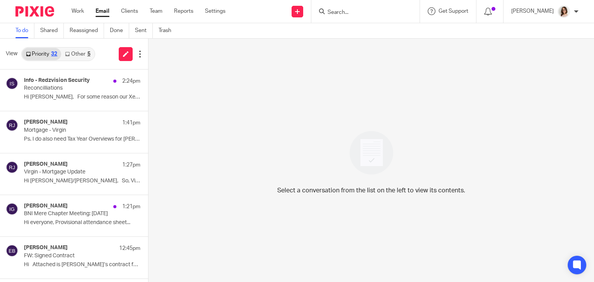
click at [74, 53] on link "Other 5" at bounding box center [77, 54] width 33 height 12
